Goal: Task Accomplishment & Management: Manage account settings

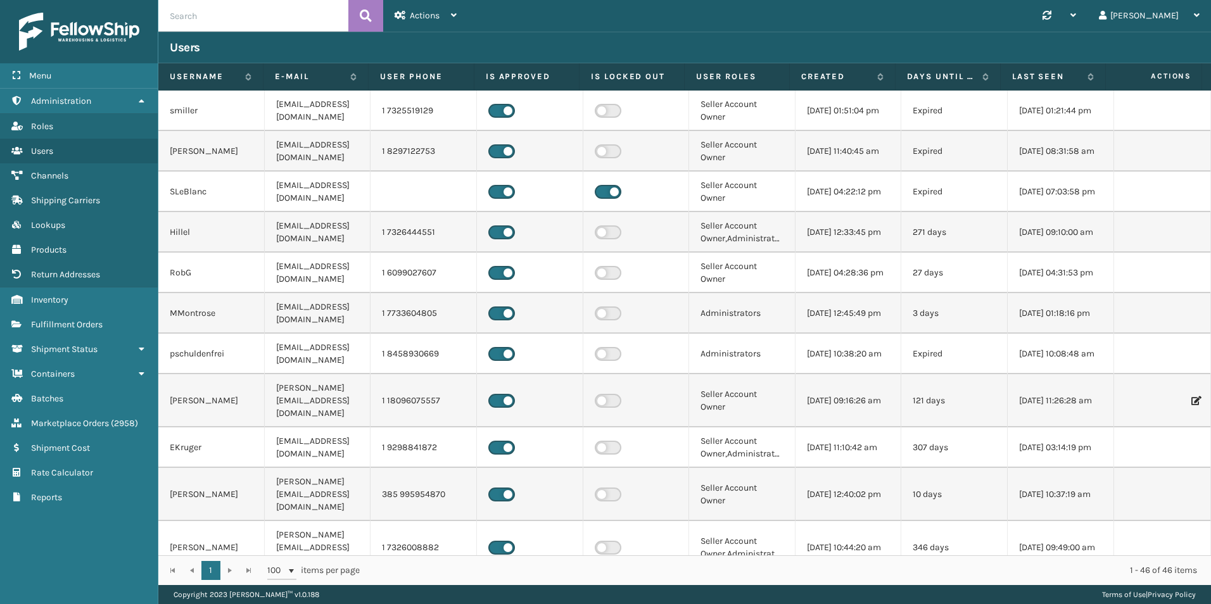
click at [197, 19] on input "text" at bounding box center [253, 16] width 190 height 32
drag, startPoint x: 197, startPoint y: 19, endPoint x: 47, endPoint y: 323, distance: 339.1
click at [47, 323] on span "Fulfillment Orders" at bounding box center [67, 324] width 72 height 11
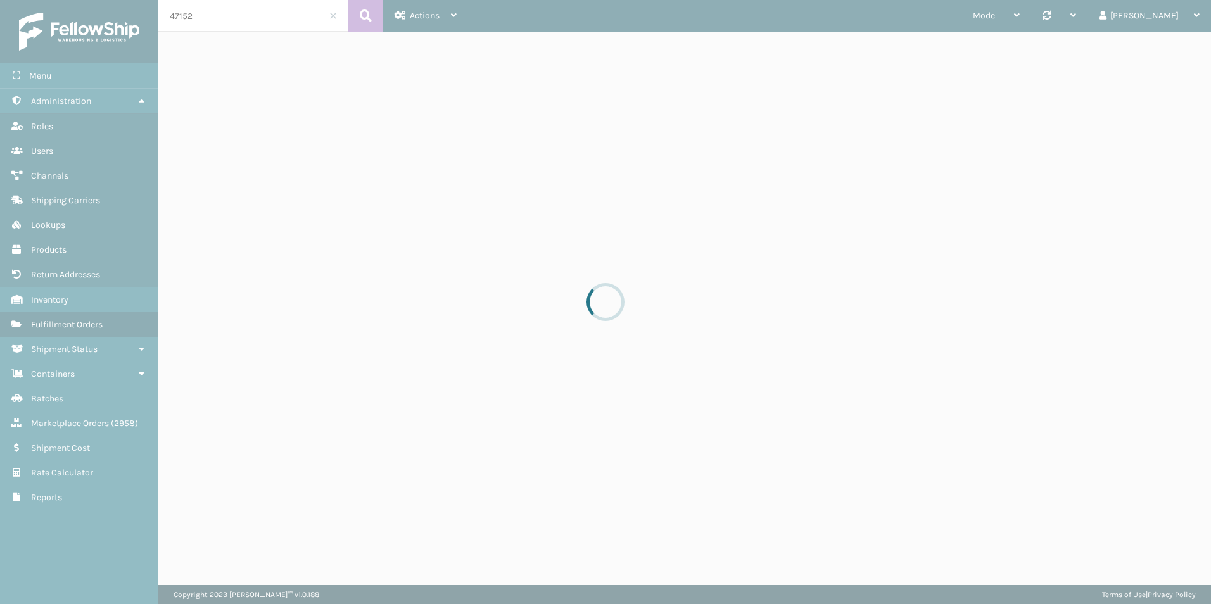
click at [47, 323] on div at bounding box center [605, 302] width 1211 height 604
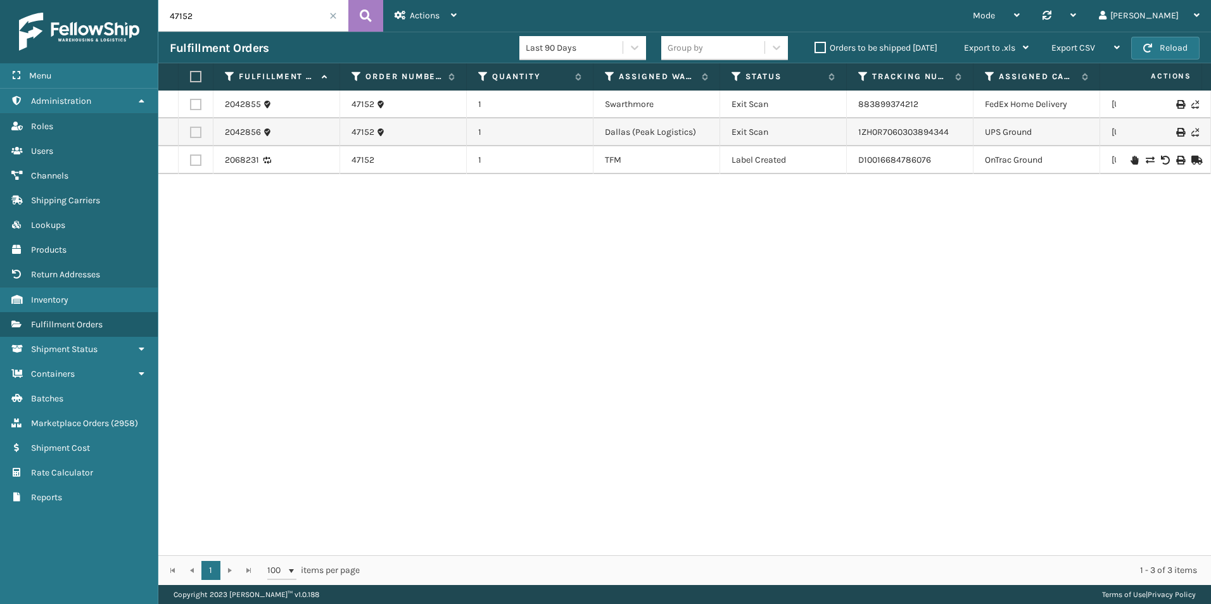
click at [203, 13] on input "47152" at bounding box center [253, 16] width 190 height 32
paste input "88398758512"
type input "883987585122"
click at [357, 10] on button at bounding box center [365, 16] width 35 height 32
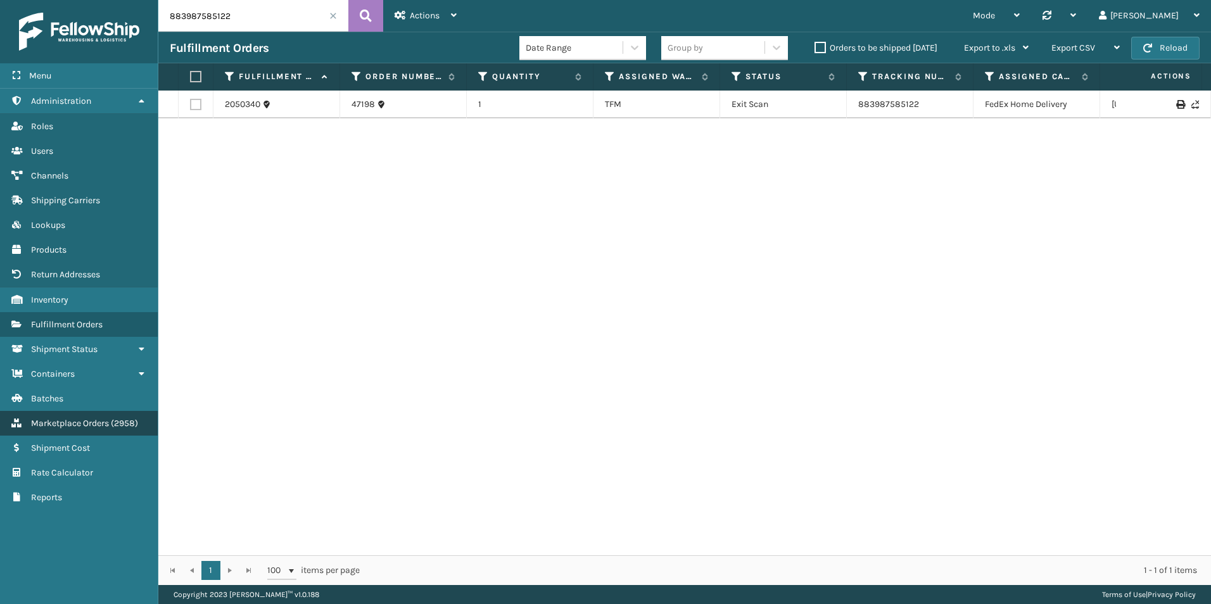
click at [98, 431] on link "Marketplace Orders ( 2958 )" at bounding box center [79, 423] width 158 height 25
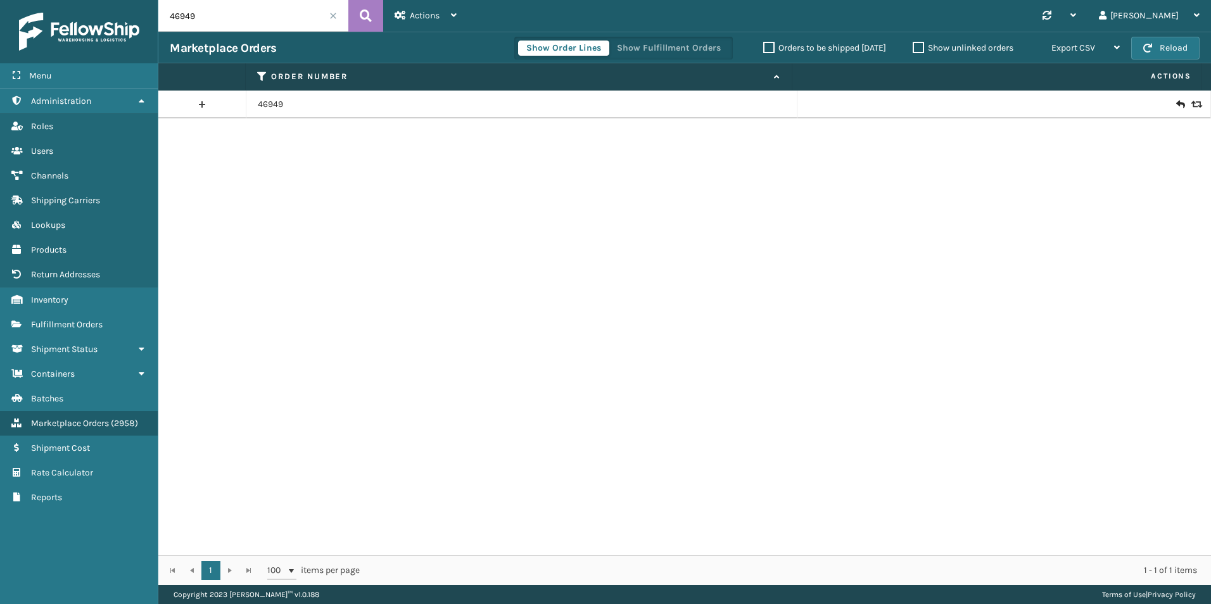
click at [217, 13] on input "46949" at bounding box center [253, 16] width 190 height 32
paste input "883987585122"
click at [361, 27] on button at bounding box center [365, 16] width 35 height 32
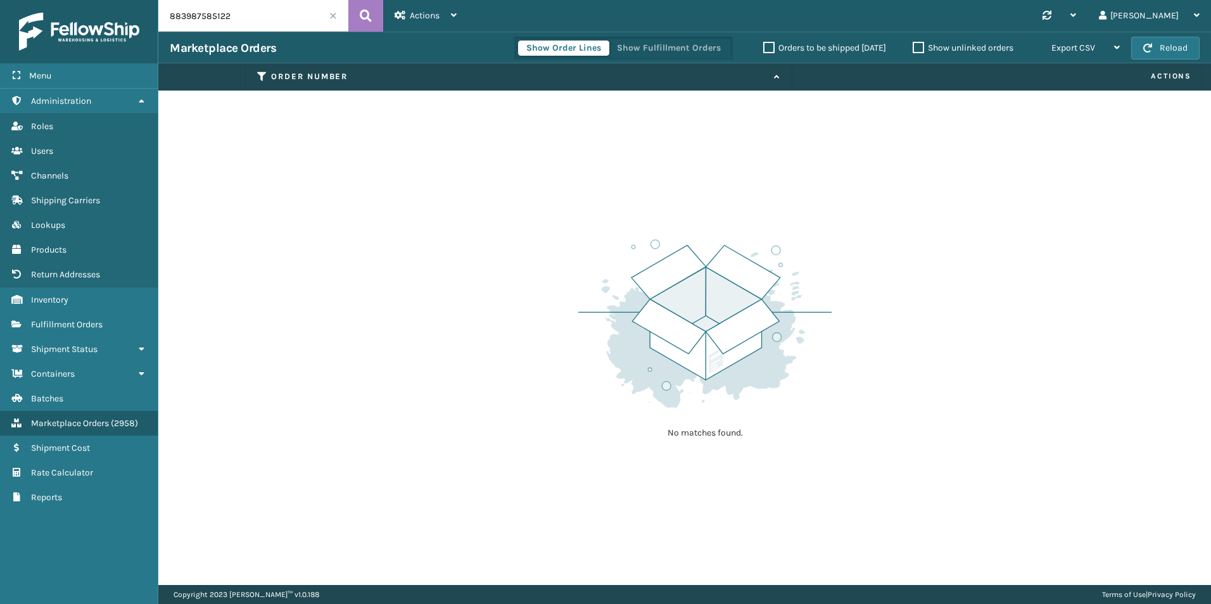
click at [278, 16] on input "883987585122" at bounding box center [253, 16] width 190 height 32
paste input "47198"
type input "47198"
click at [357, 18] on button at bounding box center [365, 16] width 35 height 32
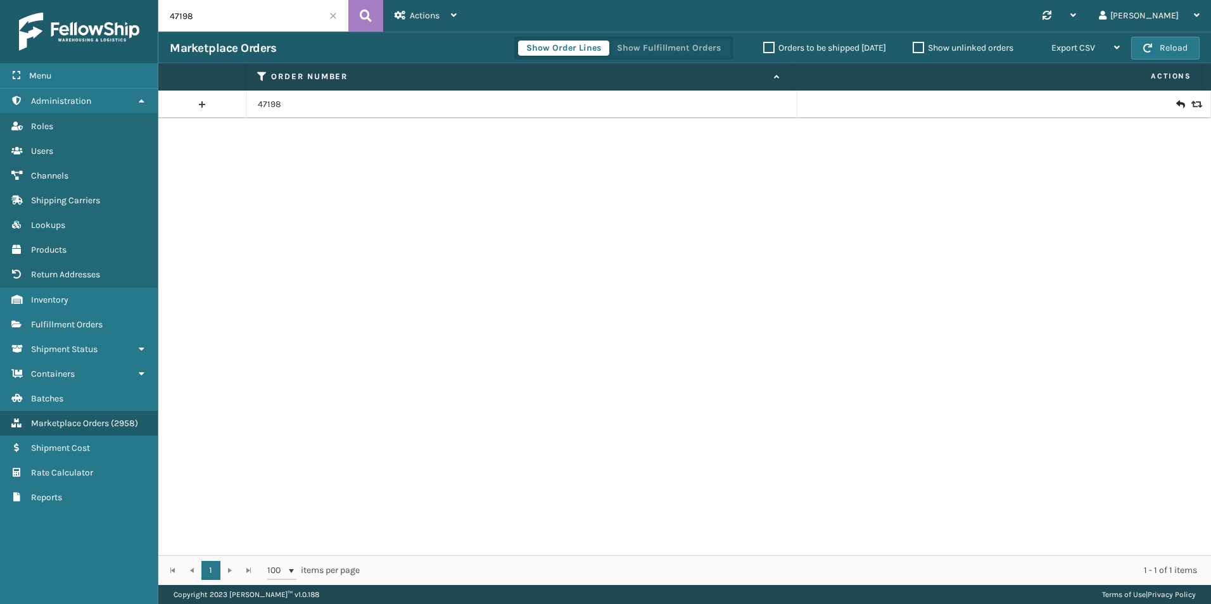
click at [1182, 105] on div at bounding box center [1004, 104] width 390 height 13
click at [1191, 105] on icon at bounding box center [1195, 104] width 8 height 9
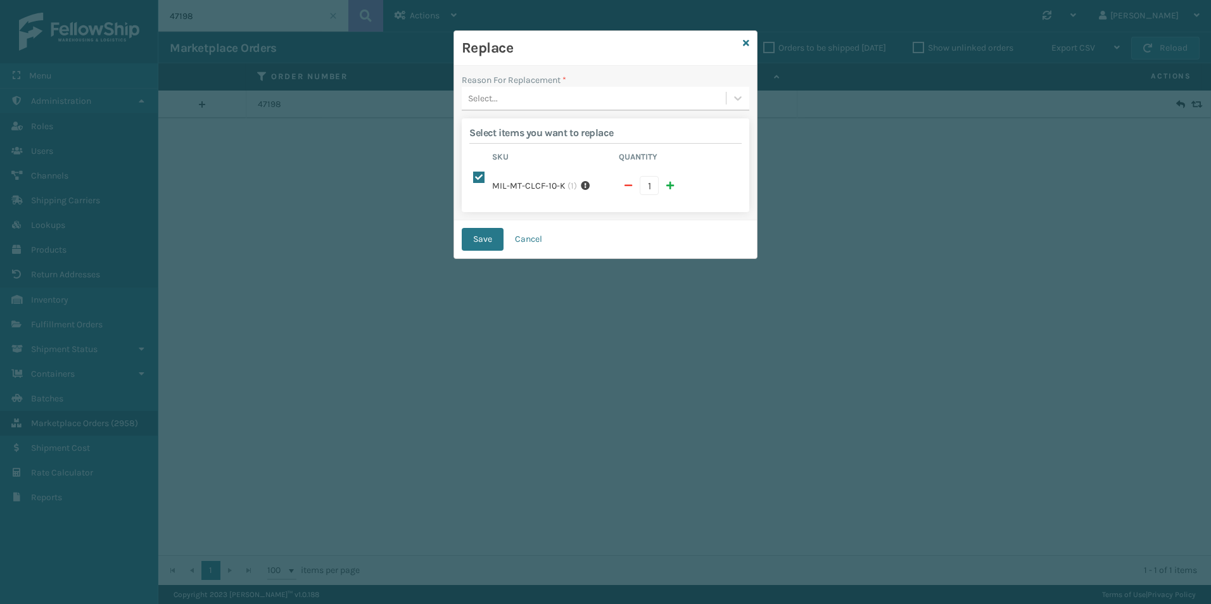
click at [541, 89] on div "Select..." at bounding box center [594, 98] width 264 height 21
click at [508, 154] on div "Lost in transit" at bounding box center [606, 153] width 288 height 23
click at [490, 228] on button "Save" at bounding box center [483, 239] width 42 height 23
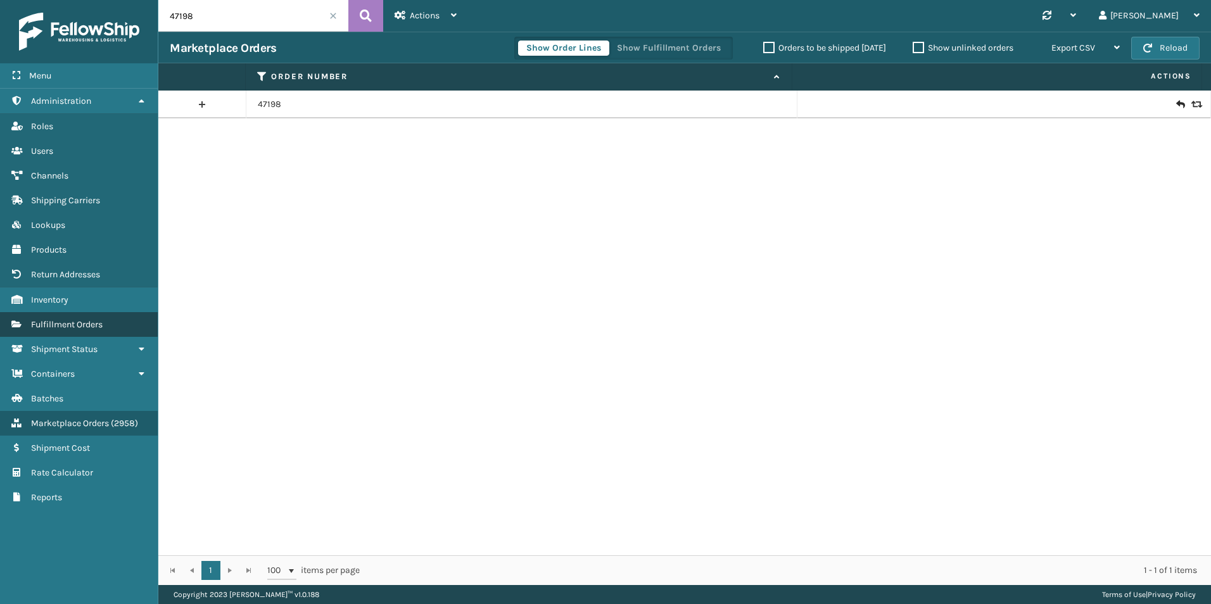
click at [57, 331] on link "Shipment Status Fulfillment Orders" at bounding box center [79, 324] width 158 height 25
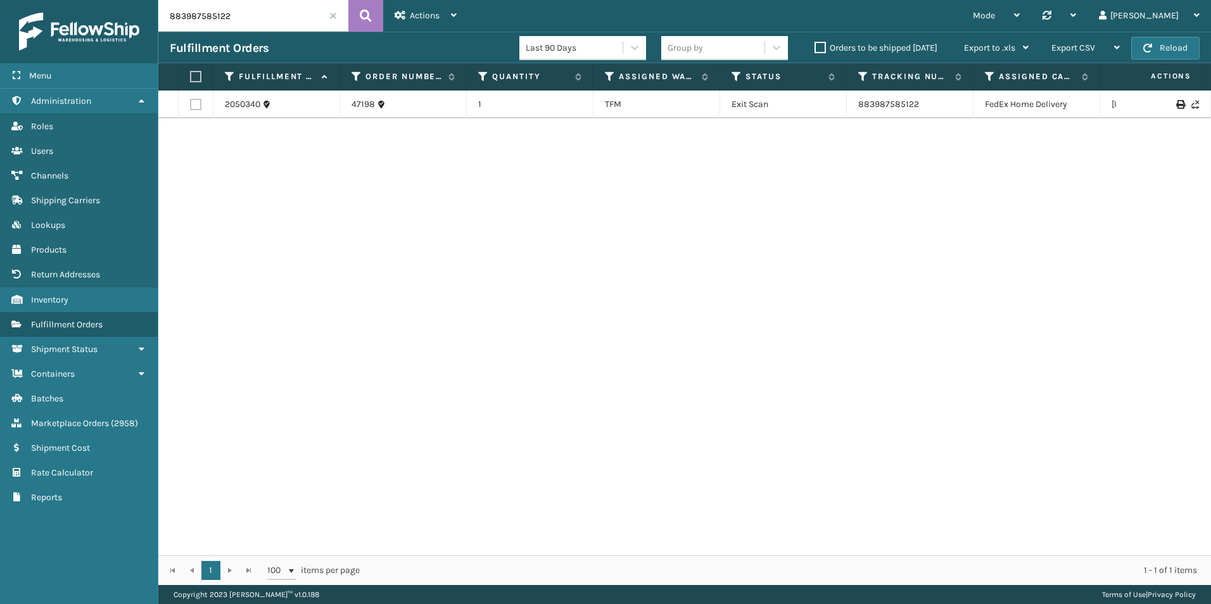
click at [220, 15] on input "883987585122" at bounding box center [253, 16] width 190 height 32
click at [219, 16] on input "883987585122" at bounding box center [253, 16] width 190 height 32
paste input "47198"
type input "47198"
click at [378, 15] on button at bounding box center [365, 16] width 35 height 32
